Goal: Information Seeking & Learning: Learn about a topic

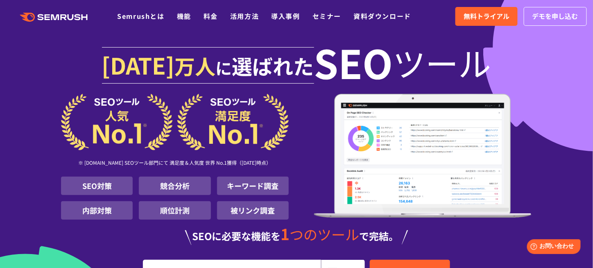
click at [275, 123] on img at bounding box center [175, 122] width 228 height 57
click at [289, 117] on div "※ G2.com SEOツール部門にて 満足度＆人気度 世界 No.1獲得（2025年01月時点） SEO対策 競合分析 キーワード調査 内部対策 順位計測 …" at bounding box center [296, 160] width 471 height 132
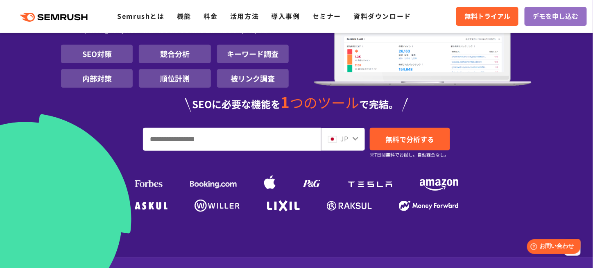
scroll to position [76, 0]
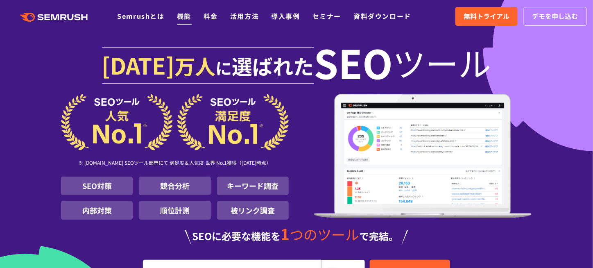
click at [182, 14] on link "機能" at bounding box center [184, 16] width 14 height 10
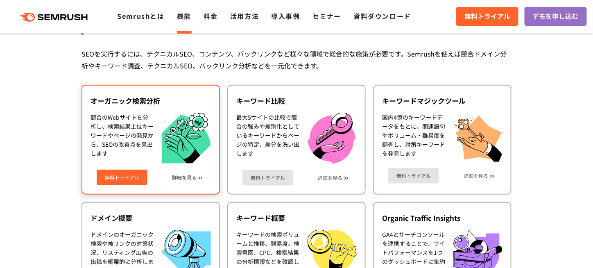
scroll to position [182, 0]
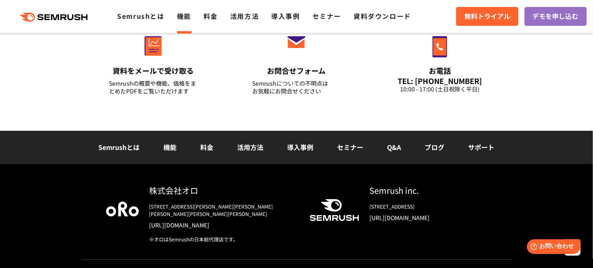
scroll to position [2736, 0]
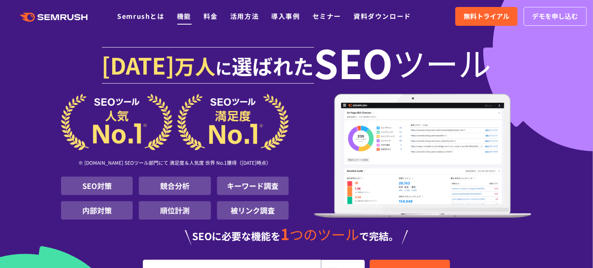
click at [187, 19] on link "機能" at bounding box center [184, 16] width 14 height 10
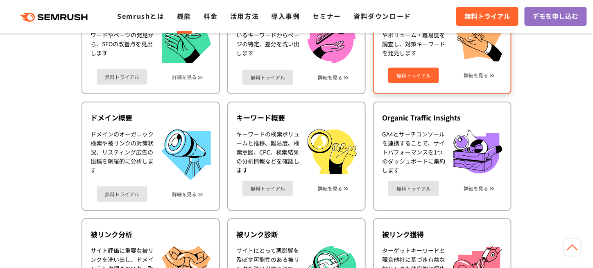
scroll to position [197, 0]
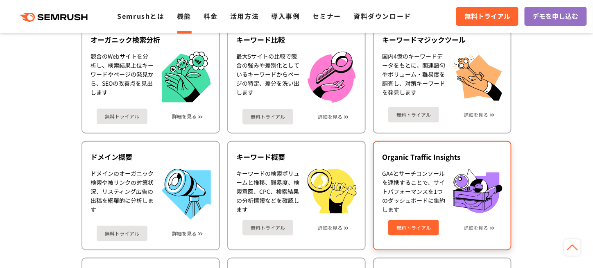
scroll to position [236, 0]
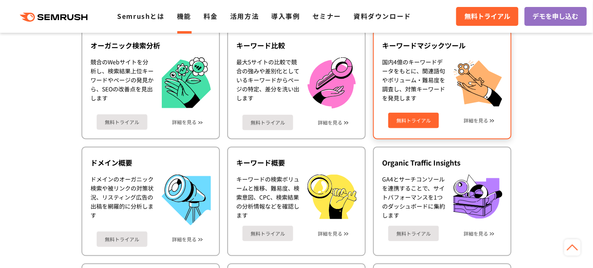
click at [489, 118] on div "無料トライアル 詳細を見る" at bounding box center [442, 117] width 120 height 22
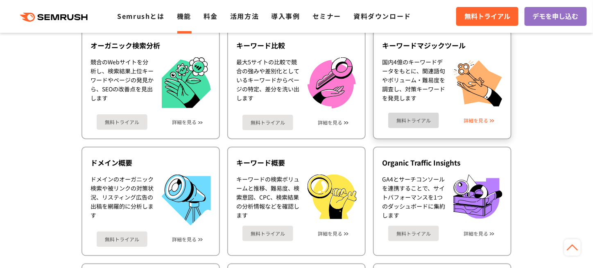
click at [474, 118] on link "詳細を見る" at bounding box center [476, 121] width 25 height 6
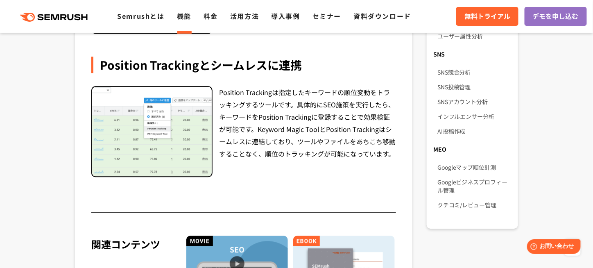
scroll to position [590, 0]
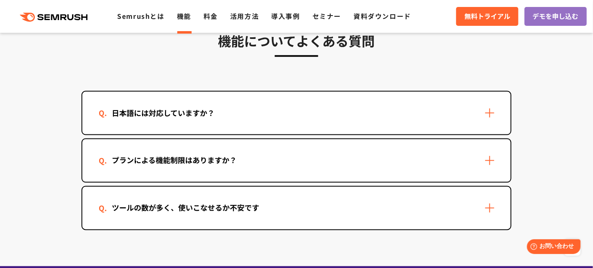
scroll to position [2475, 0]
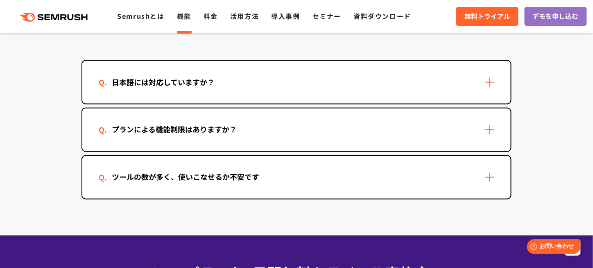
click at [352, 90] on div "日本語には対応していますか？" at bounding box center [296, 82] width 428 height 43
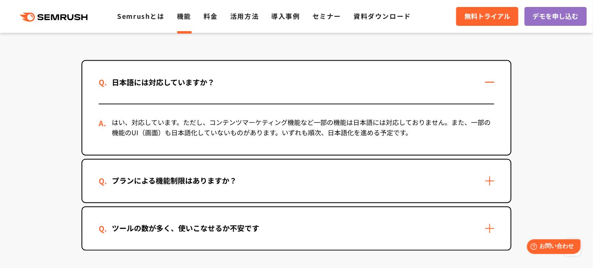
click at [352, 90] on div "日本語には対応していますか？" at bounding box center [296, 82] width 428 height 43
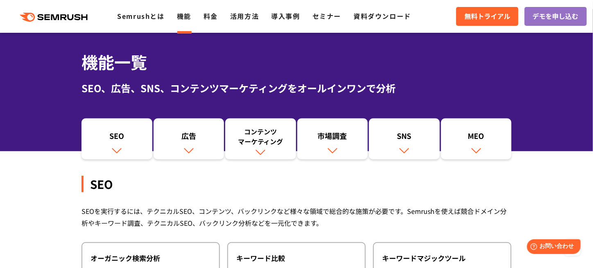
scroll to position [0, 0]
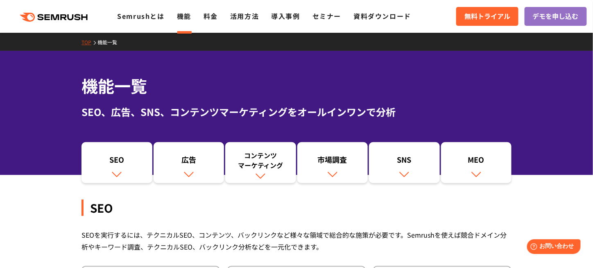
click at [360, 64] on div "機能一覧 SEO、広告、SNS、コンテンツマーケティングをオールインワンで分析" at bounding box center [296, 113] width 593 height 124
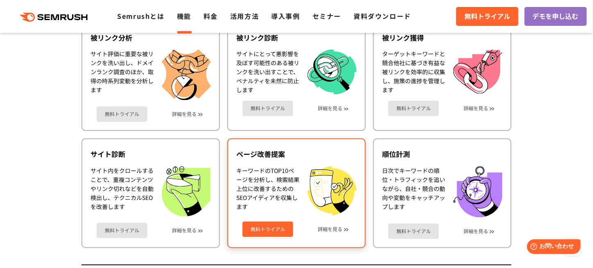
scroll to position [480, 0]
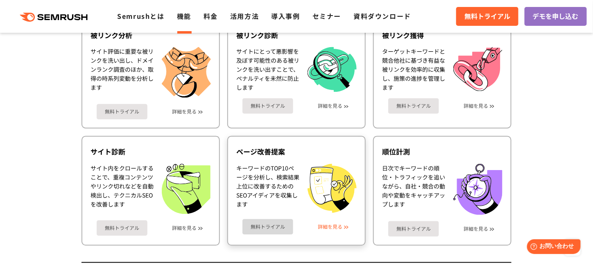
click at [335, 227] on link "詳細を見る" at bounding box center [330, 227] width 25 height 6
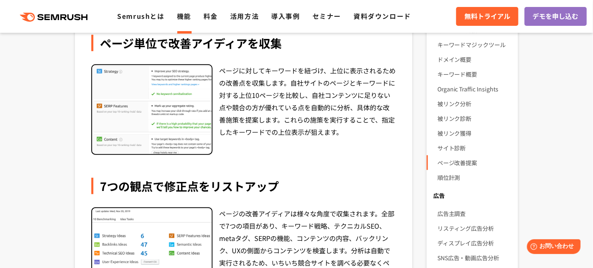
scroll to position [215, 0]
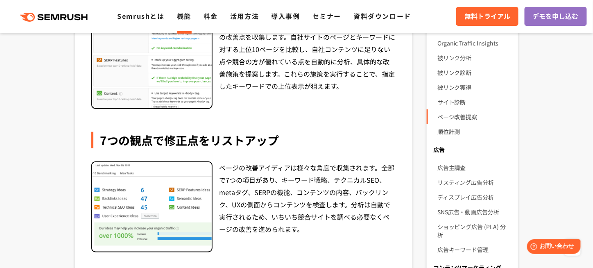
click at [390, 118] on div "ターゲットキーワードに対して上位10サイトを分析し、既存ページの改善アイディアを収集します。キーワード戦略やmetaタグの設定、キーワードの使い方、UXなど最…" at bounding box center [243, 251] width 305 height 645
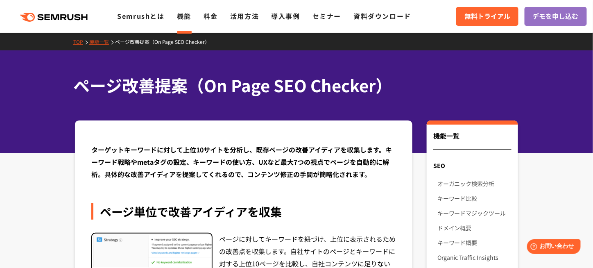
scroll to position [0, 0]
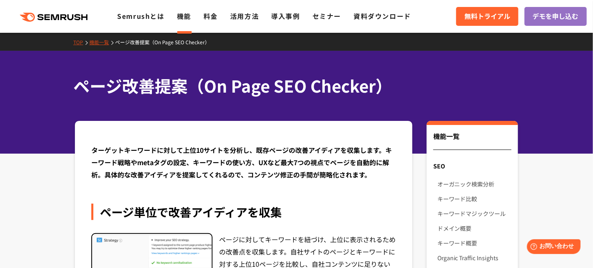
click at [244, 144] on div "ターゲットキーワードに対して上位10サイトを分析し、既存ページの改善アイディアを収集します。キーワード戦略やmetaタグの設定、キーワードの使い方、UXなど最…" at bounding box center [243, 162] width 305 height 37
